Goal: Information Seeking & Learning: Learn about a topic

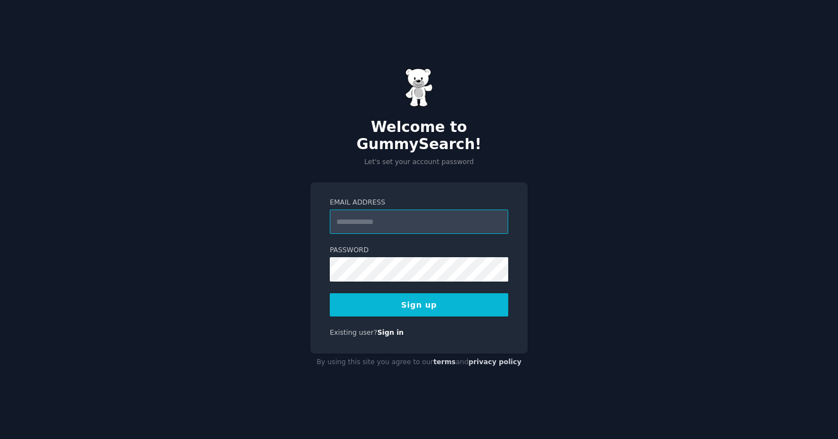
click at [429, 210] on input "Email Address" at bounding box center [419, 222] width 178 height 24
type input "**********"
click at [430, 293] on button "Sign up" at bounding box center [419, 304] width 178 height 23
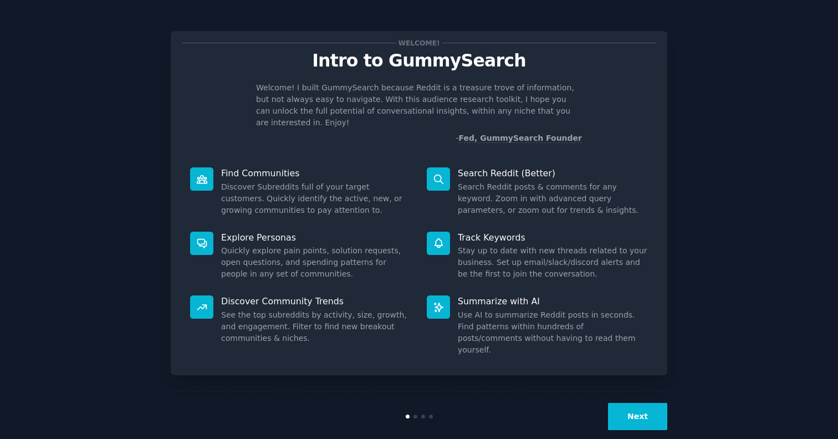
click at [632, 407] on button "Next" at bounding box center [637, 416] width 59 height 27
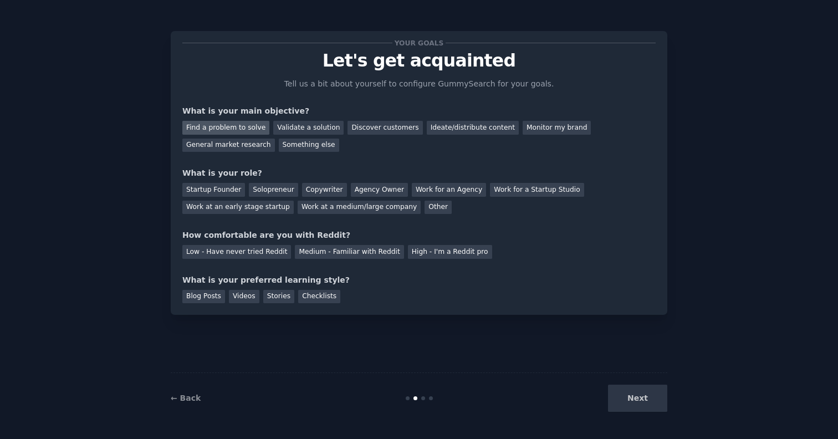
click at [245, 128] on div "Find a problem to solve" at bounding box center [225, 128] width 87 height 14
click at [302, 129] on div "Validate a solution" at bounding box center [308, 128] width 70 height 14
click at [258, 121] on div "Find a problem to solve" at bounding box center [225, 128] width 87 height 14
click at [425, 207] on div "Other" at bounding box center [438, 208] width 27 height 14
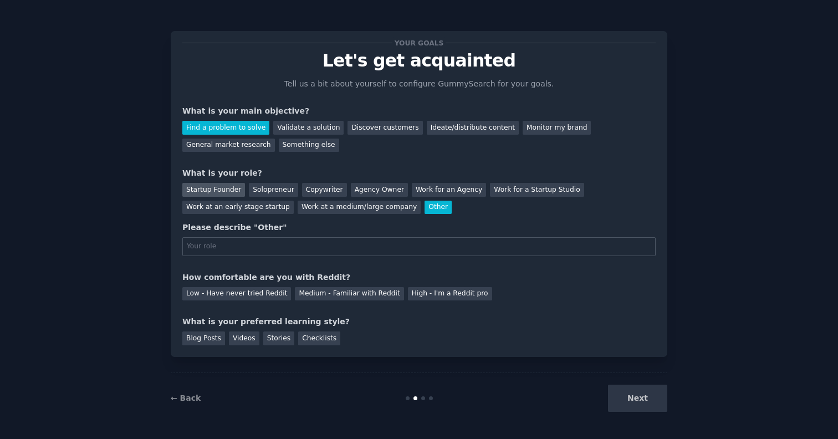
click at [225, 190] on div "Startup Founder" at bounding box center [213, 190] width 63 height 14
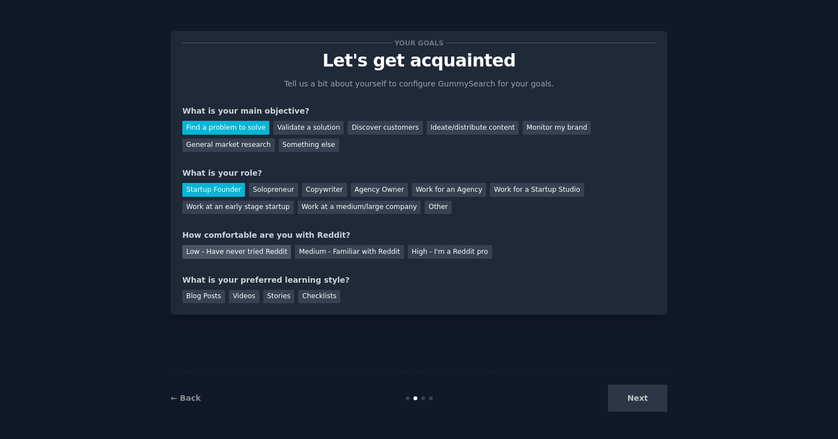
click at [247, 250] on div "Low - Have never tried Reddit" at bounding box center [236, 252] width 109 height 14
click at [310, 250] on div "Medium - Familiar with Reddit" at bounding box center [349, 252] width 109 height 14
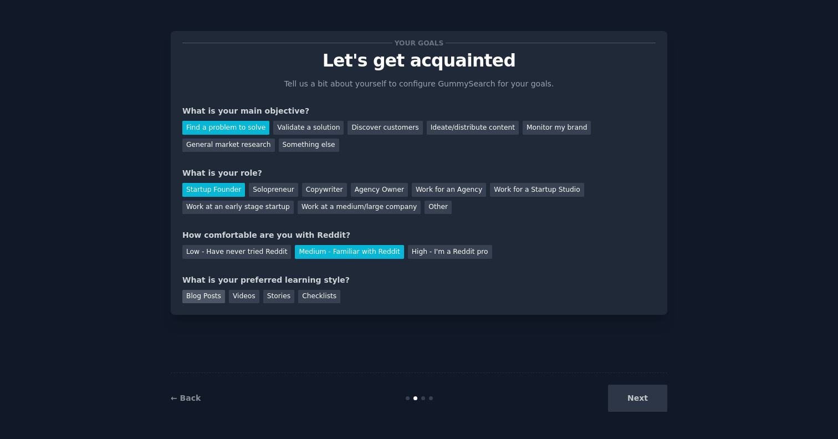
click at [206, 298] on div "Blog Posts" at bounding box center [203, 297] width 43 height 14
click at [217, 298] on div "Blog Posts" at bounding box center [203, 297] width 43 height 14
click at [236, 298] on div "Videos" at bounding box center [244, 297] width 30 height 14
click at [271, 297] on div "Stories" at bounding box center [278, 297] width 31 height 14
click at [210, 302] on div "Blog Posts" at bounding box center [203, 297] width 43 height 14
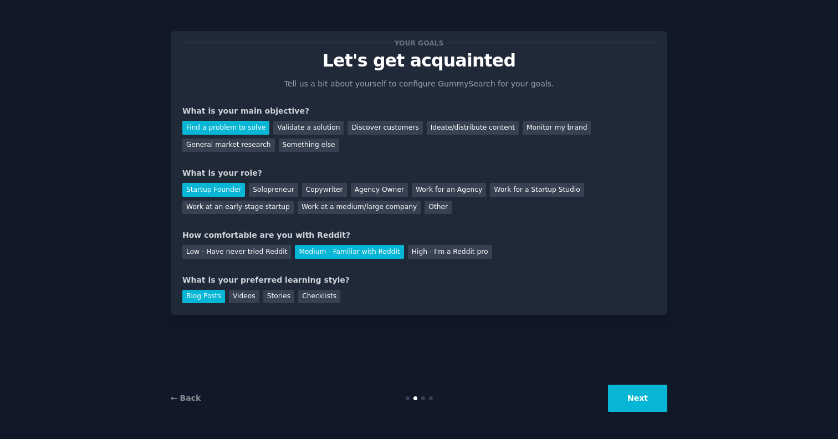
click at [652, 409] on button "Next" at bounding box center [637, 398] width 59 height 27
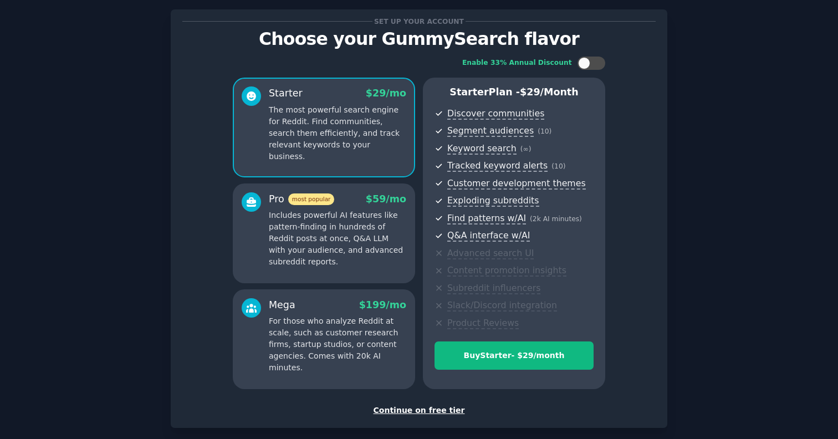
scroll to position [14, 0]
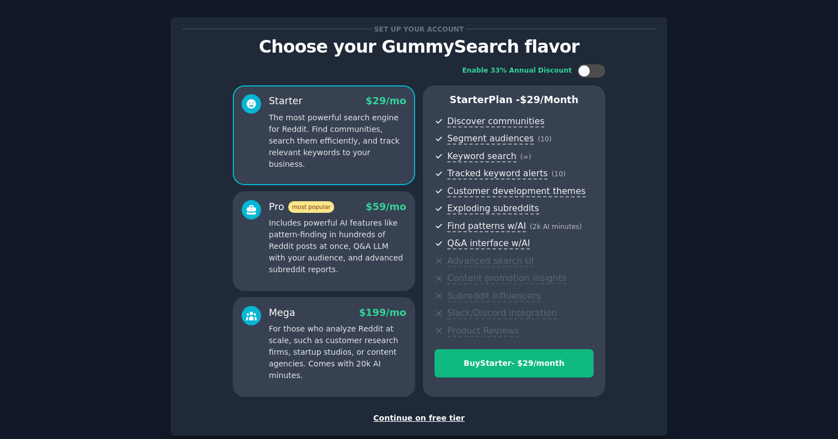
click at [405, 419] on div "Continue on free tier" at bounding box center [418, 418] width 473 height 12
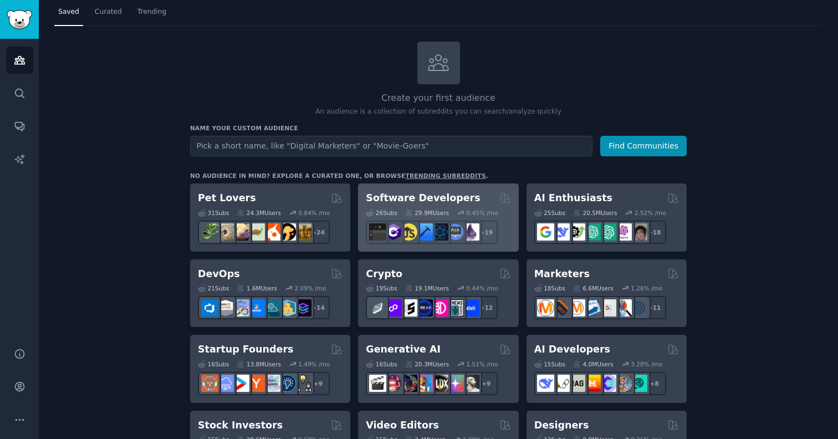
scroll to position [19, 0]
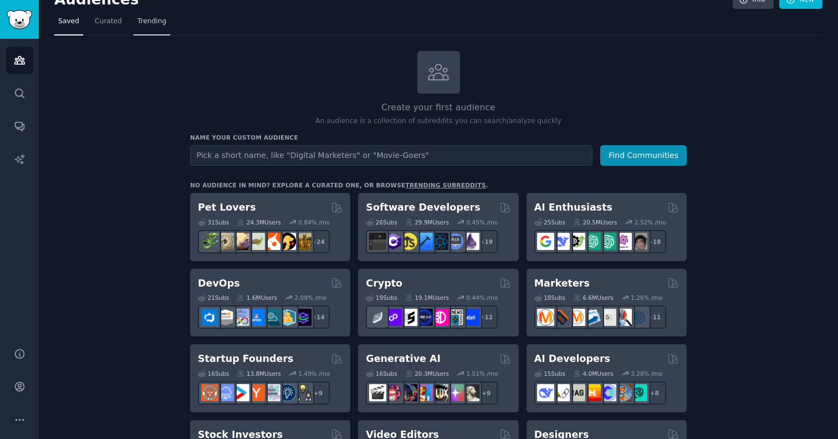
click at [155, 28] on link "Trending" at bounding box center [152, 24] width 37 height 23
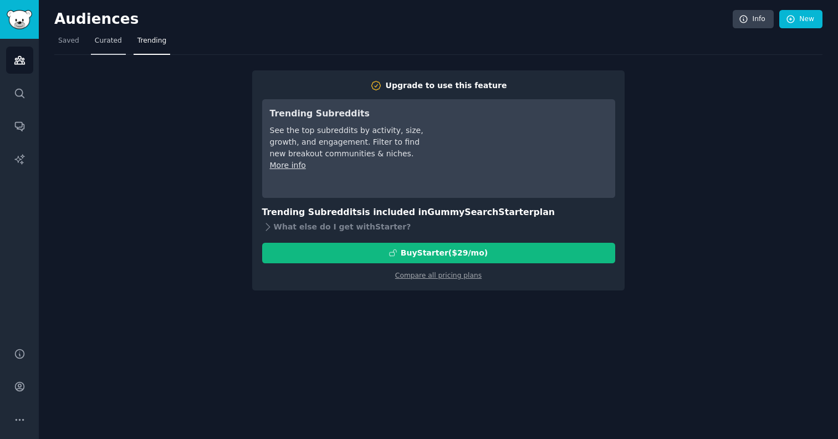
click at [105, 42] on span "Curated" at bounding box center [108, 41] width 27 height 10
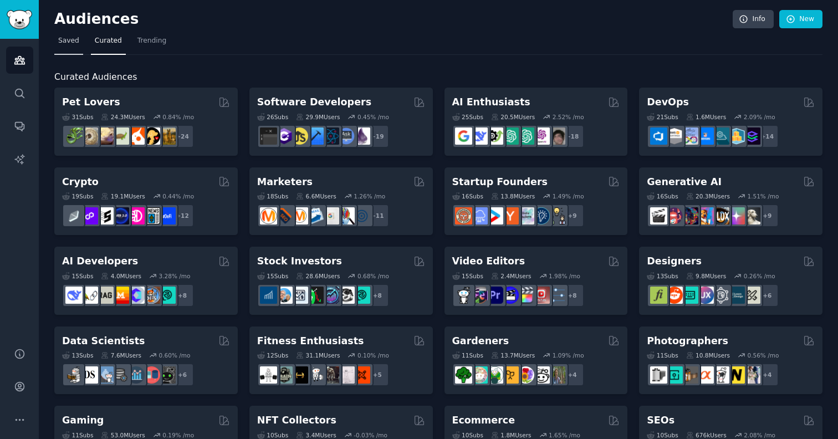
click at [69, 41] on span "Saved" at bounding box center [68, 41] width 21 height 10
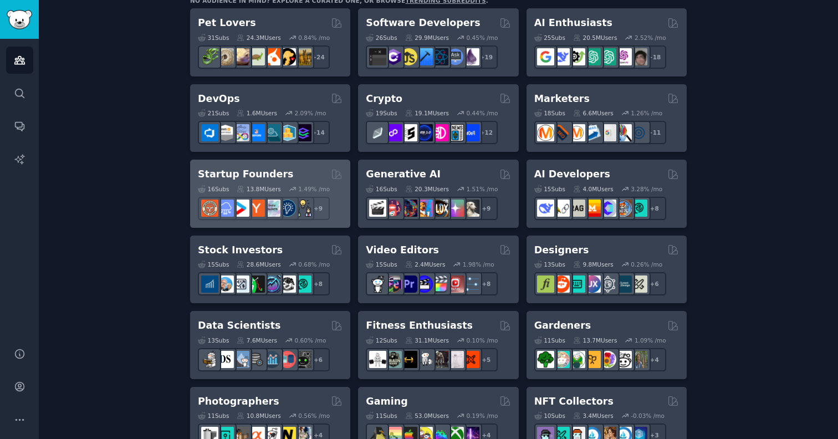
scroll to position [187, 0]
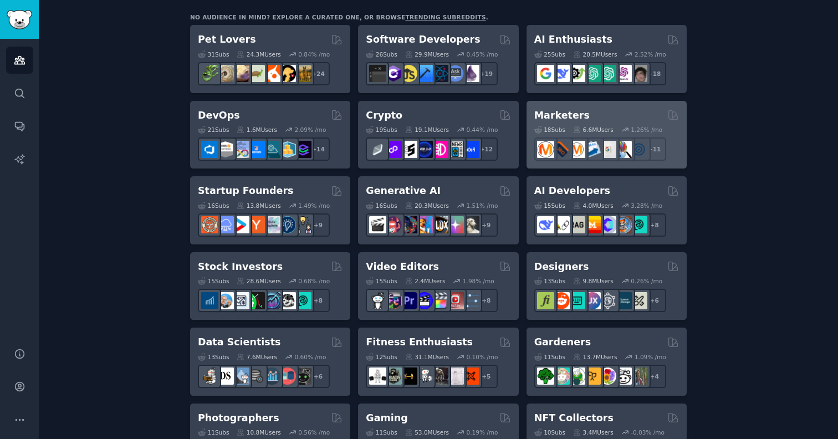
click at [554, 118] on h2 "Marketers" at bounding box center [561, 116] width 55 height 14
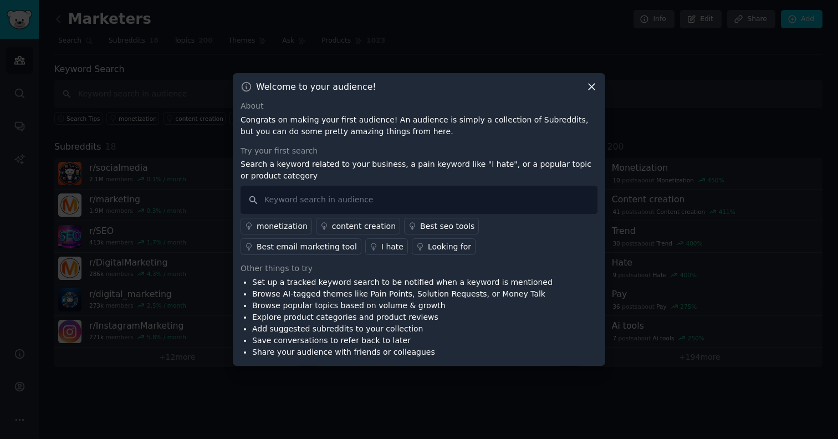
click at [381, 246] on div "I hate" at bounding box center [392, 247] width 22 height 12
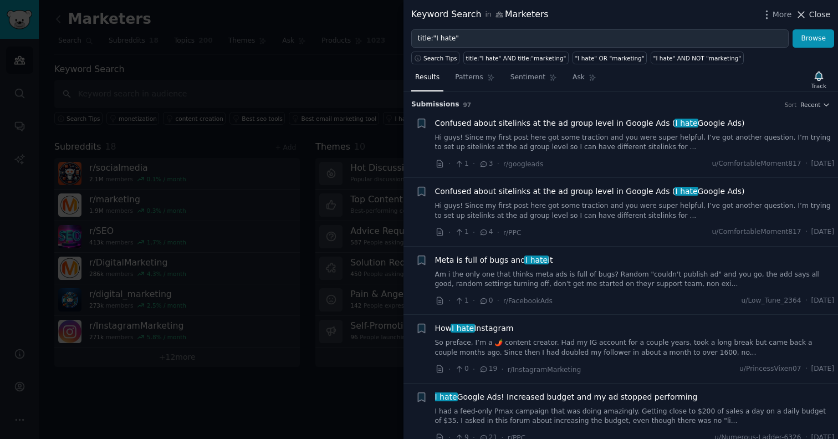
click at [805, 18] on icon at bounding box center [801, 15] width 12 height 12
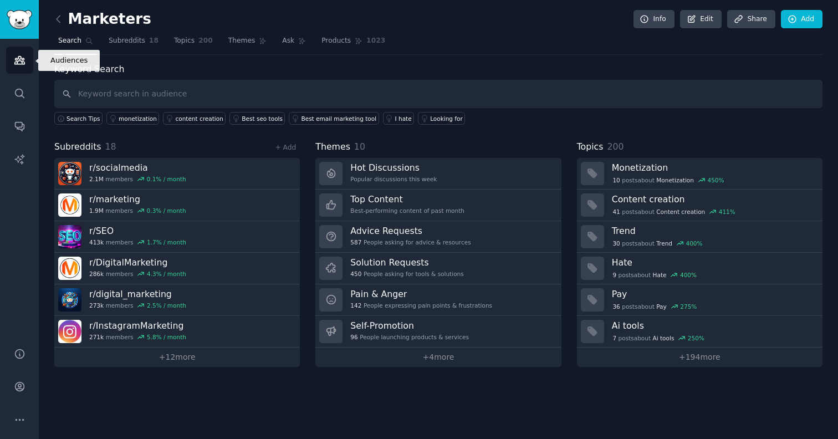
click at [11, 60] on link "Audiences" at bounding box center [19, 60] width 27 height 27
